Goal: Information Seeking & Learning: Find specific page/section

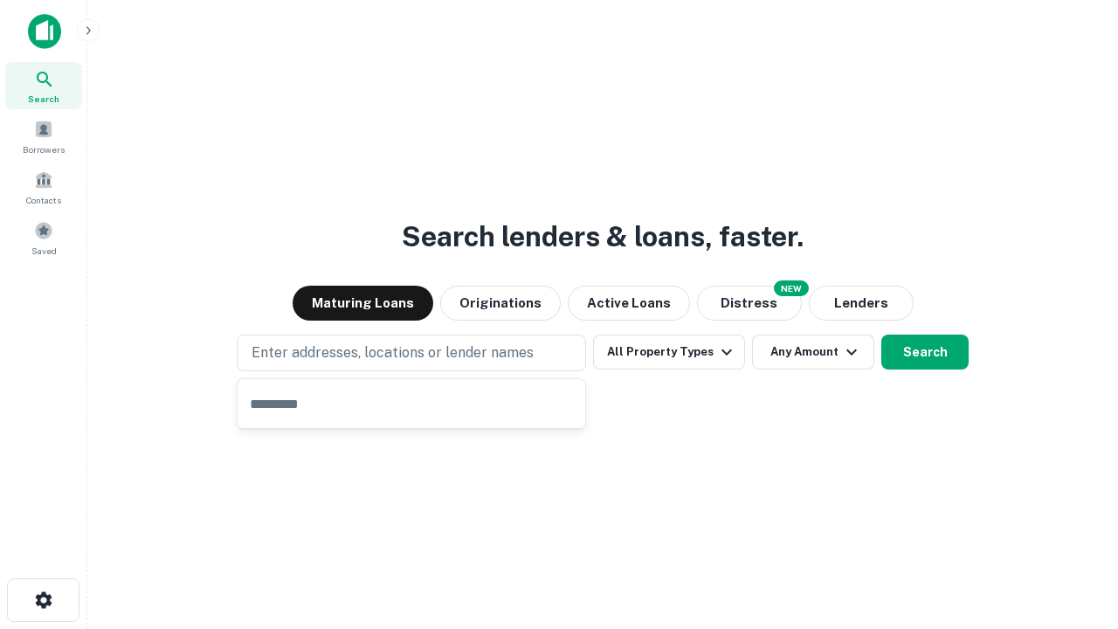
type input "**********"
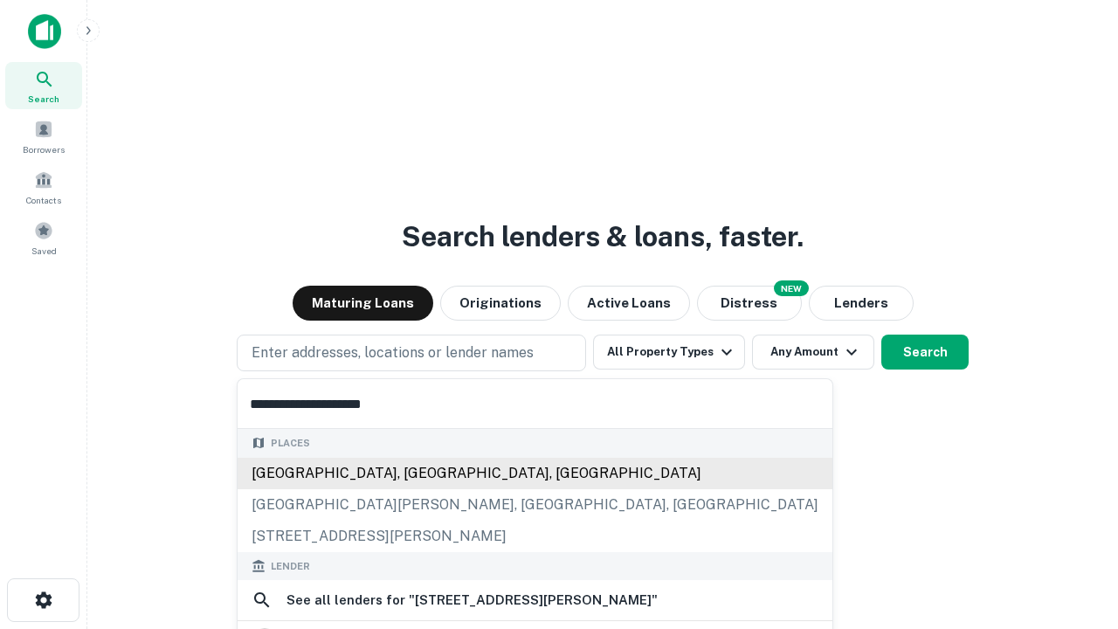
click at [418, 489] on div "[GEOGRAPHIC_DATA], [GEOGRAPHIC_DATA], [GEOGRAPHIC_DATA]" at bounding box center [535, 473] width 595 height 31
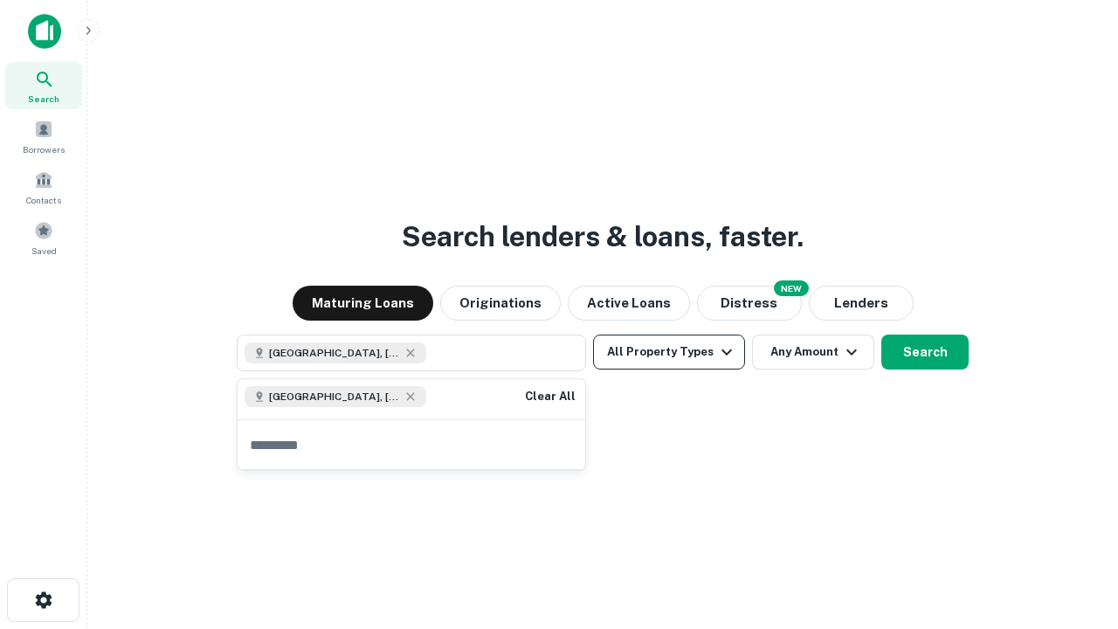
click at [669, 352] on button "All Property Types" at bounding box center [669, 352] width 152 height 35
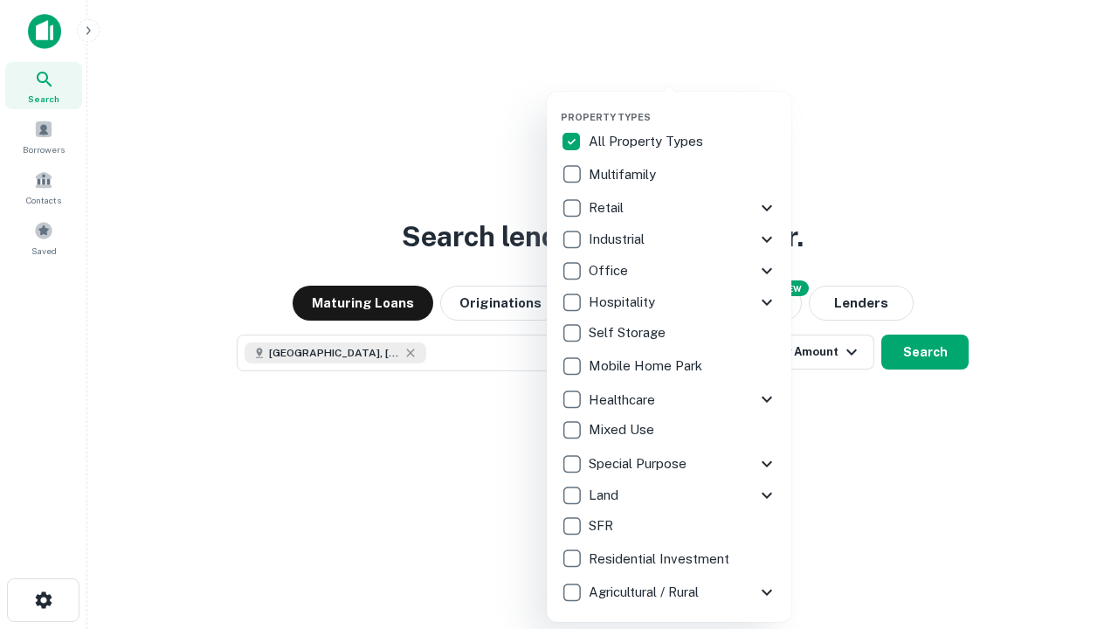
click at [683, 106] on button "button" at bounding box center [683, 106] width 245 height 1
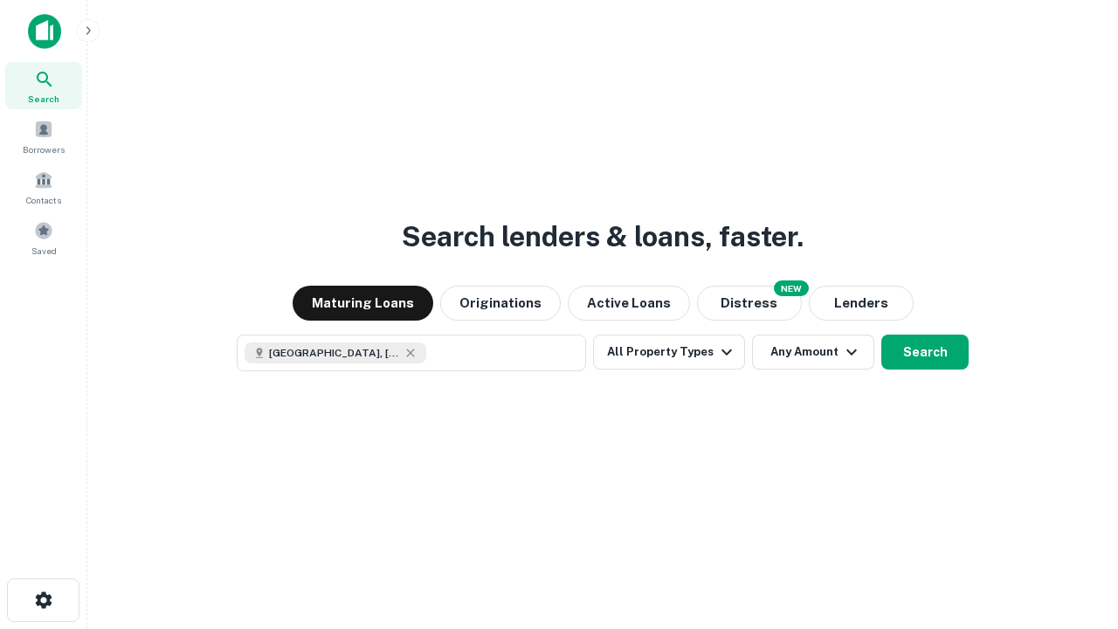
scroll to position [28, 0]
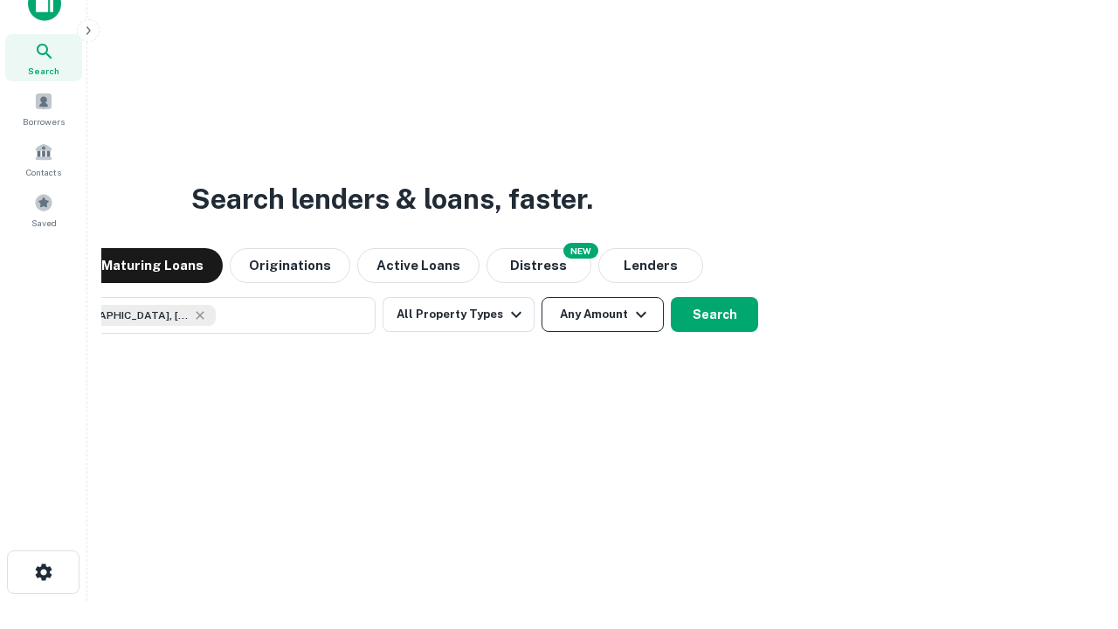
click at [542, 297] on button "Any Amount" at bounding box center [603, 314] width 122 height 35
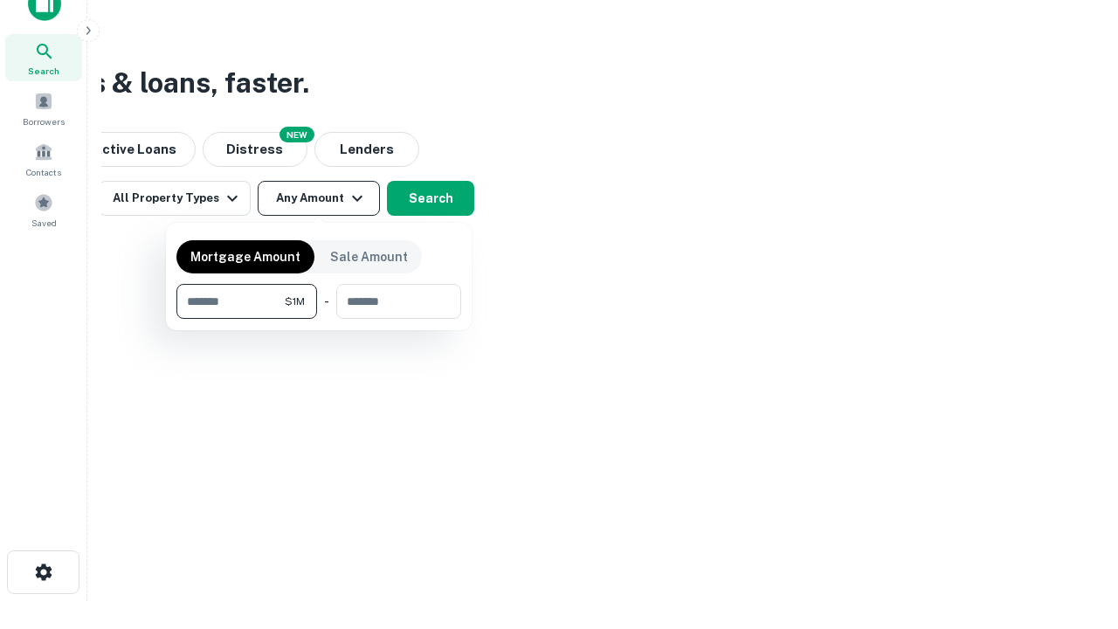
type input "*******"
click at [319, 319] on button "button" at bounding box center [318, 319] width 285 height 1
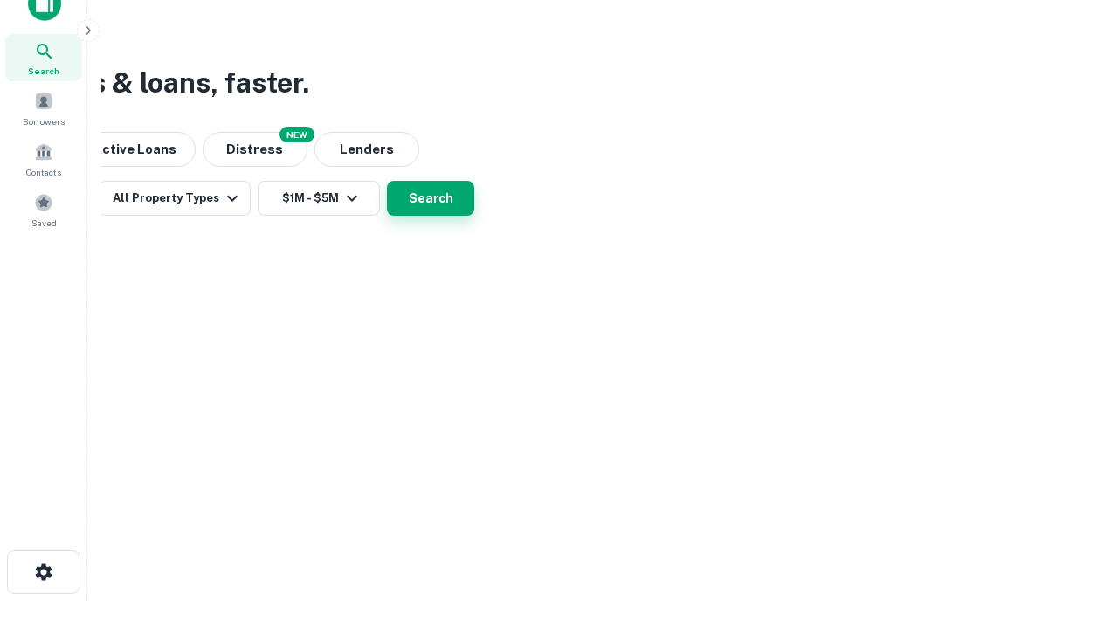
click at [474, 216] on button "Search" at bounding box center [430, 198] width 87 height 35
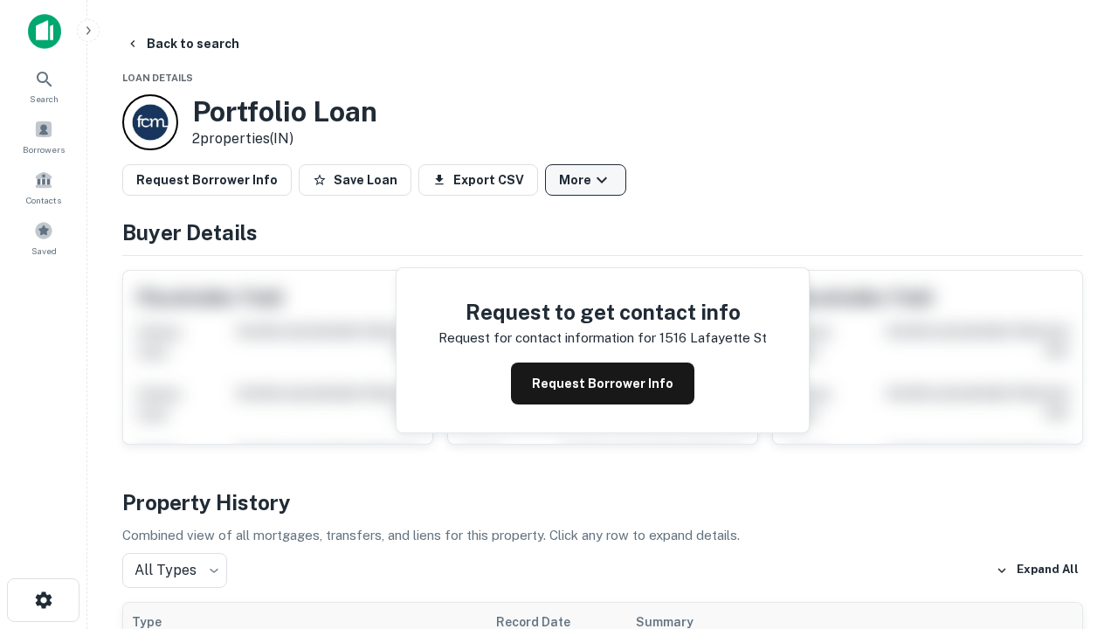
click at [585, 180] on button "More" at bounding box center [585, 179] width 81 height 31
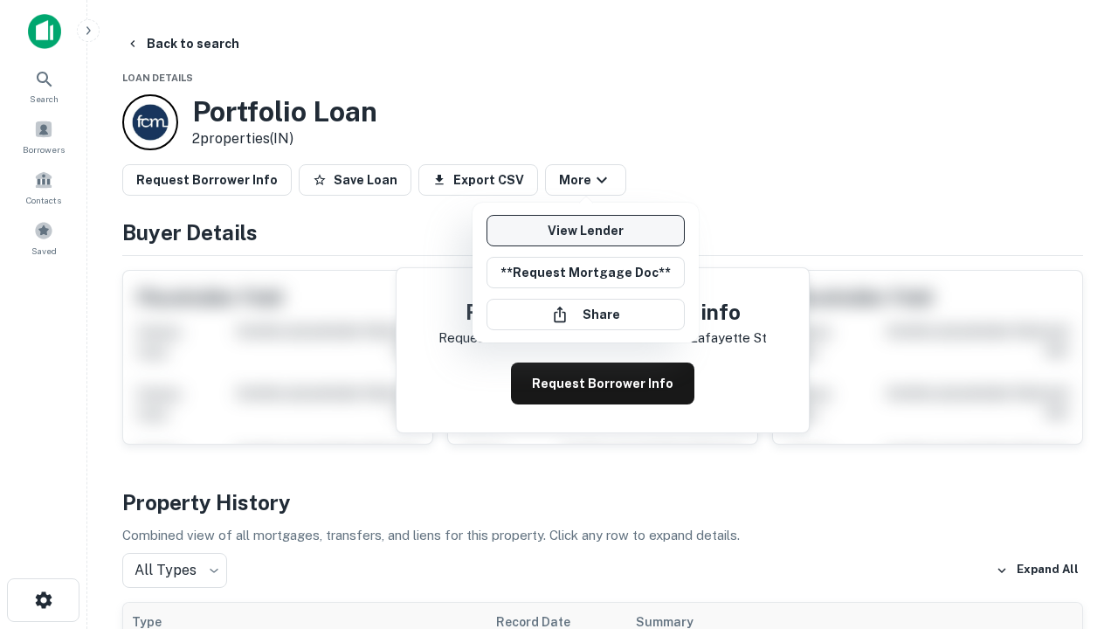
click at [585, 231] on link "View Lender" at bounding box center [586, 230] width 198 height 31
